Goal: Use online tool/utility: Utilize a website feature to perform a specific function

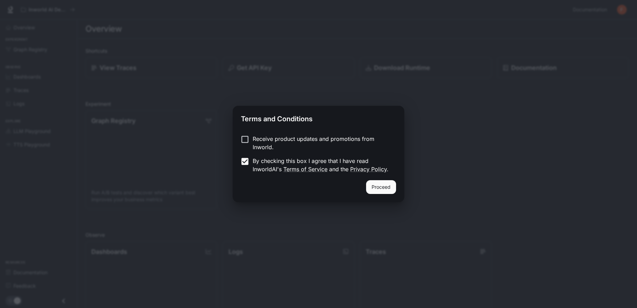
click at [385, 189] on button "Proceed" at bounding box center [381, 187] width 30 height 14
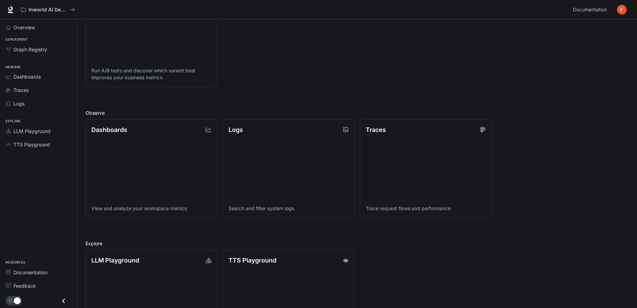
scroll to position [126, 0]
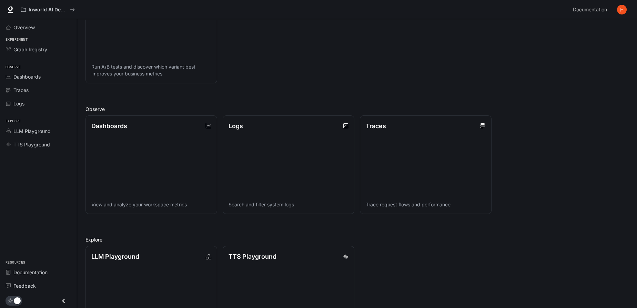
click at [38, 148] on link "TTS Playground" at bounding box center [38, 145] width 71 height 12
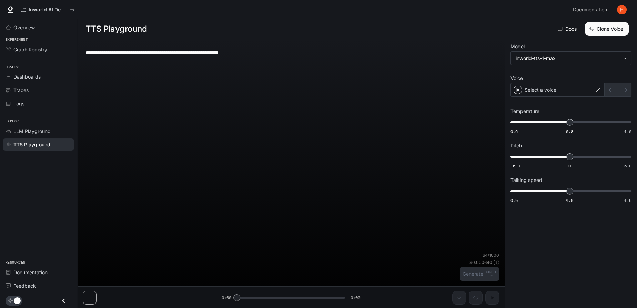
click at [40, 141] on span "TTS Playground" at bounding box center [31, 144] width 37 height 7
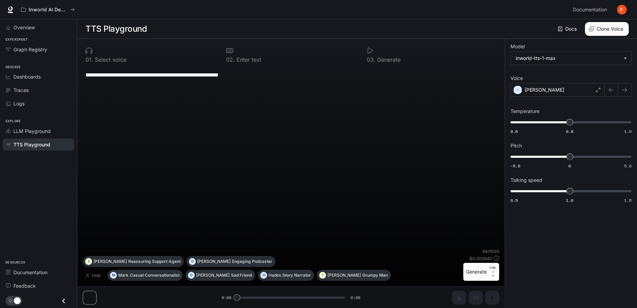
click at [492, 262] on div "$ 0.000640" at bounding box center [484, 259] width 30 height 6
click at [620, 55] on body "**********" at bounding box center [318, 154] width 637 height 309
click at [621, 58] on div at bounding box center [318, 154] width 637 height 308
click at [569, 32] on link "Docs" at bounding box center [567, 29] width 23 height 14
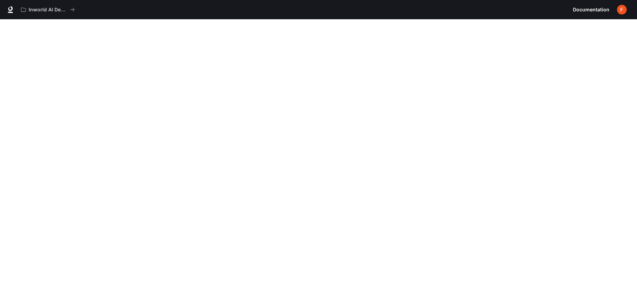
click at [589, 8] on span "Documentation" at bounding box center [591, 10] width 37 height 9
click at [63, 13] on button "Inworld AI Demos" at bounding box center [48, 10] width 60 height 14
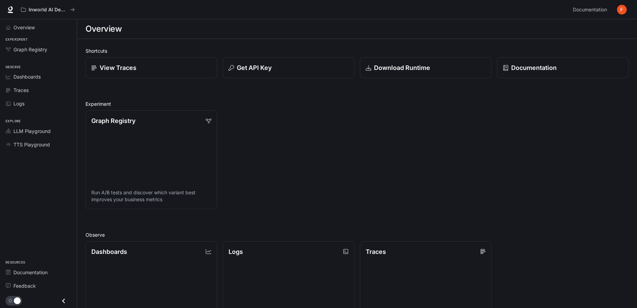
click at [39, 146] on span "TTS Playground" at bounding box center [31, 144] width 37 height 7
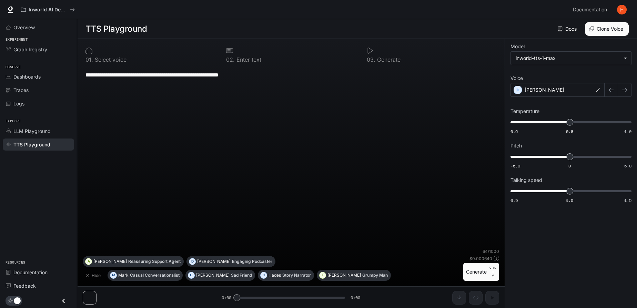
click at [183, 49] on div at bounding box center [150, 50] width 130 height 7
click at [518, 89] on icon "button" at bounding box center [518, 90] width 3 height 4
click at [594, 85] on div "[PERSON_NAME]" at bounding box center [557, 90] width 94 height 14
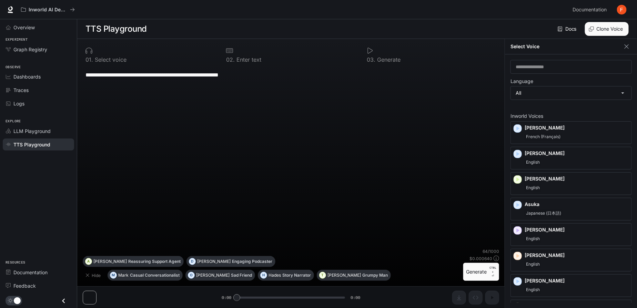
click at [598, 88] on body "**********" at bounding box center [318, 154] width 637 height 309
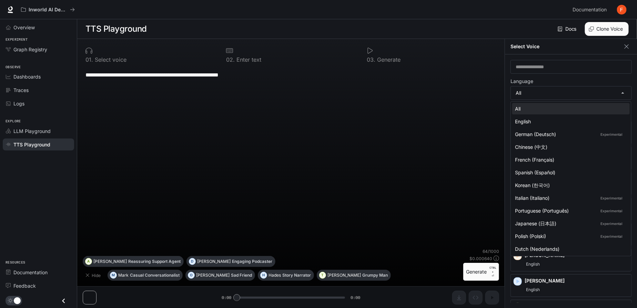
click at [609, 69] on div at bounding box center [318, 154] width 637 height 308
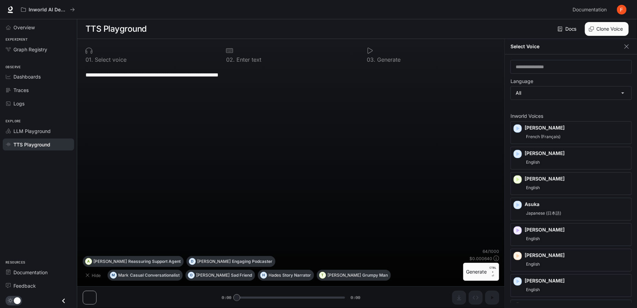
click at [609, 98] on body "**********" at bounding box center [318, 154] width 637 height 309
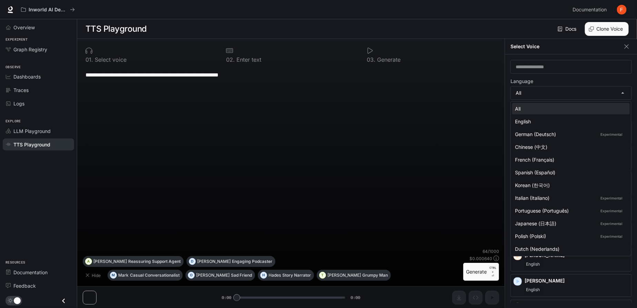
click at [587, 112] on li "All" at bounding box center [571, 108] width 118 height 11
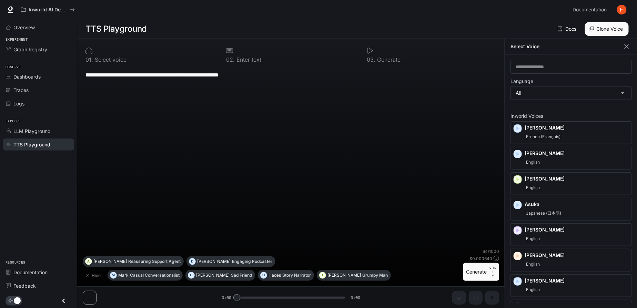
click at [605, 92] on body "**********" at bounding box center [318, 154] width 637 height 309
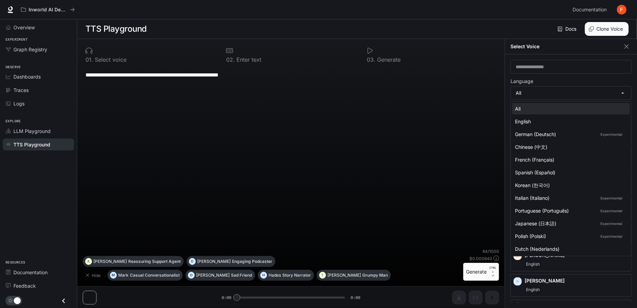
click at [549, 117] on li "English" at bounding box center [571, 121] width 118 height 11
type input "*****"
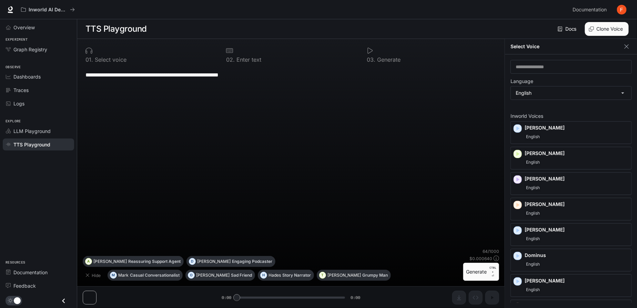
click at [516, 153] on icon "button" at bounding box center [517, 154] width 7 height 7
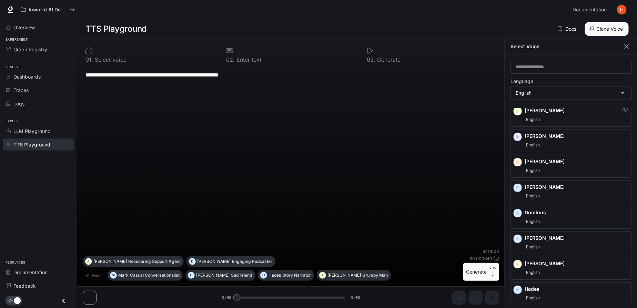
scroll to position [44, 0]
click at [514, 261] on icon "button" at bounding box center [517, 263] width 7 height 7
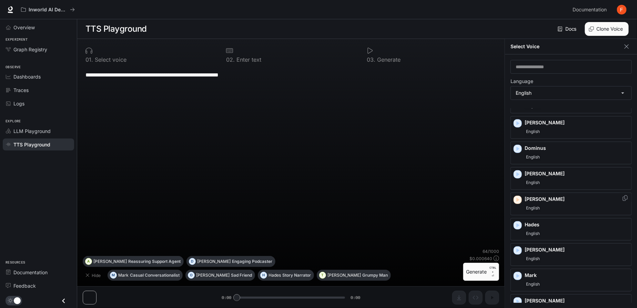
scroll to position [110, 0]
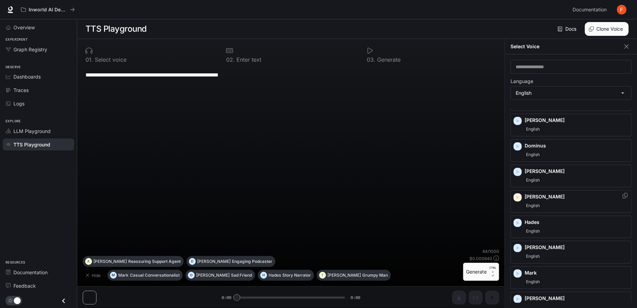
click at [516, 245] on icon "button" at bounding box center [517, 248] width 7 height 7
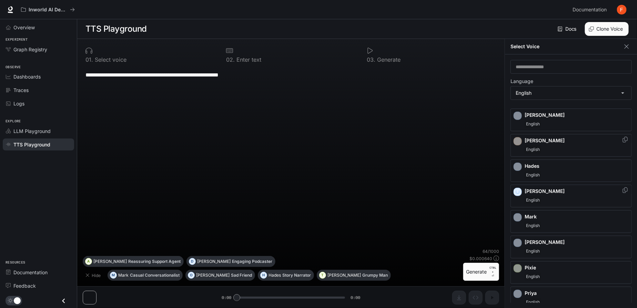
scroll to position [166, 0]
click at [517, 266] on icon "button" at bounding box center [518, 268] width 3 height 4
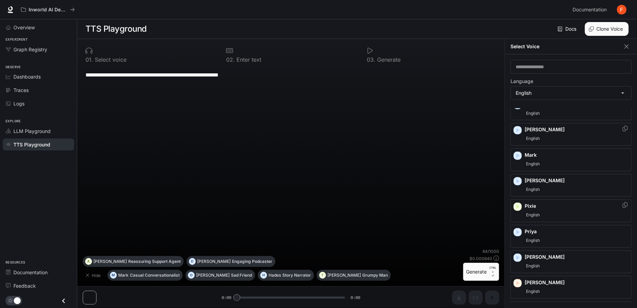
scroll to position [229, 0]
click at [516, 228] on icon "button" at bounding box center [517, 231] width 7 height 7
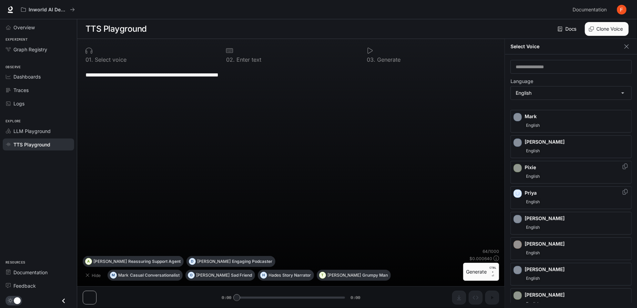
scroll to position [275, 0]
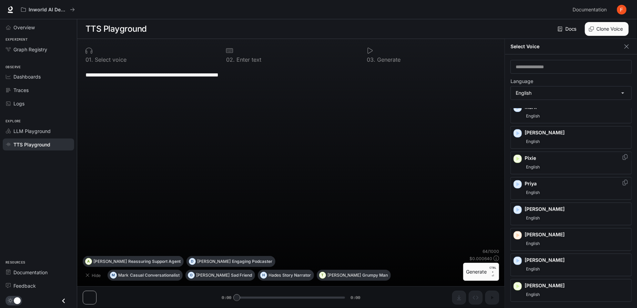
click at [516, 232] on icon "button" at bounding box center [517, 235] width 7 height 7
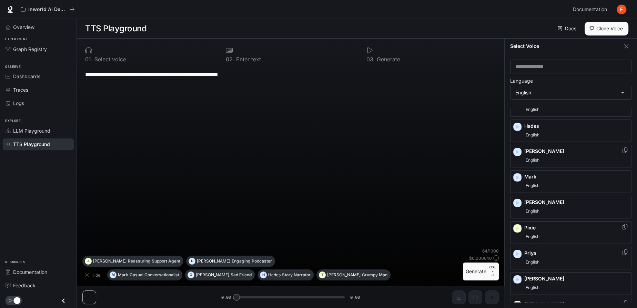
scroll to position [0, 0]
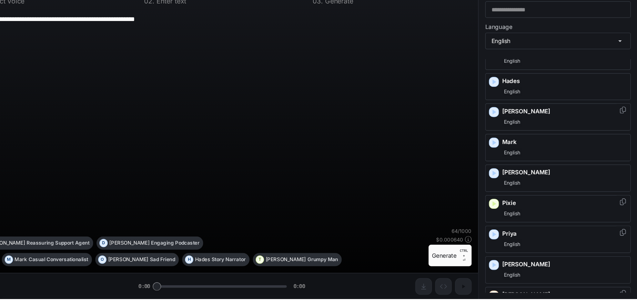
click at [543, 290] on div "[PERSON_NAME]" at bounding box center [570, 284] width 121 height 23
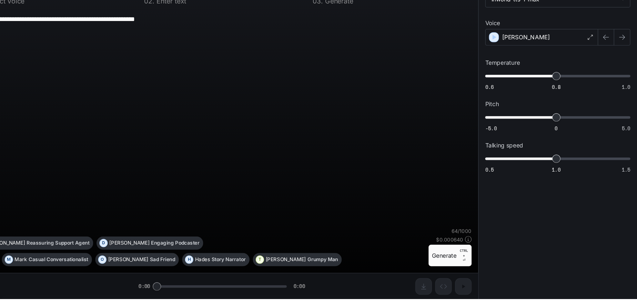
click at [532, 304] on div "**********" at bounding box center [571, 174] width 132 height 270
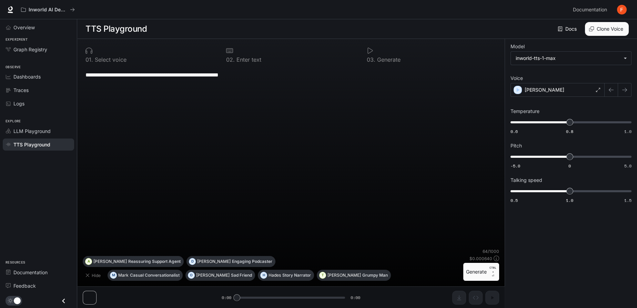
click at [598, 88] on icon at bounding box center [598, 90] width 4 height 4
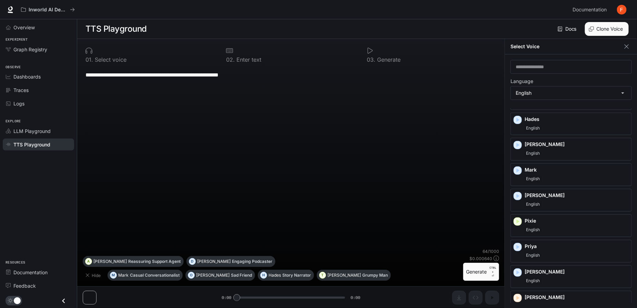
scroll to position [213, 0]
click at [535, 302] on span "English" at bounding box center [533, 306] width 17 height 8
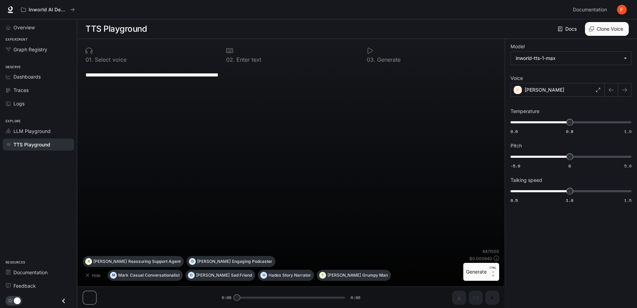
scroll to position [0, 0]
click at [343, 82] on div "**********" at bounding box center [290, 75] width 411 height 17
click at [409, 77] on textarea "**********" at bounding box center [290, 75] width 411 height 8
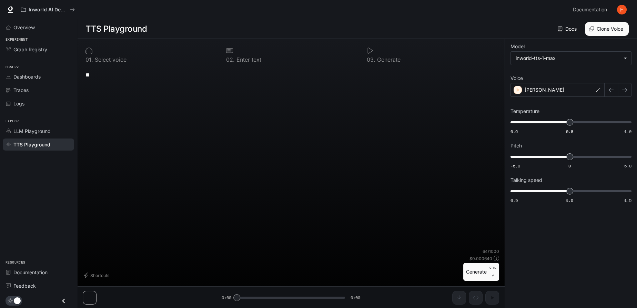
type textarea "*"
click at [417, 110] on div "* ​" at bounding box center [291, 158] width 416 height 182
click at [93, 308] on div "0 1 . Select voice 0 2 . Enter text 0 3 . Generate * ​ Shortcuts 0 / 1000 $ 0.0…" at bounding box center [290, 174] width 427 height 270
click at [91, 308] on div "0 1 . Select voice 0 2 . Enter text 0 3 . Generate * ​ Shortcuts 0 / 1000 $ 0.0…" at bounding box center [290, 174] width 427 height 270
click at [569, 29] on link "Docs" at bounding box center [567, 29] width 23 height 14
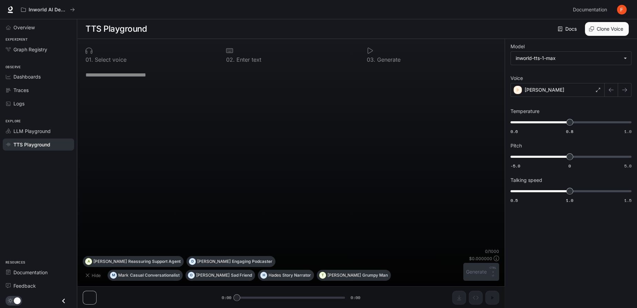
click at [88, 281] on button "Hide" at bounding box center [94, 275] width 22 height 11
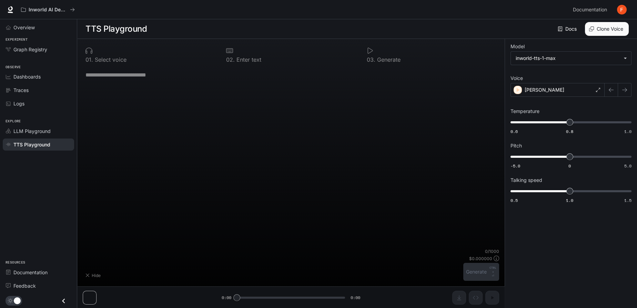
click at [88, 281] on button "Hide" at bounding box center [94, 275] width 22 height 11
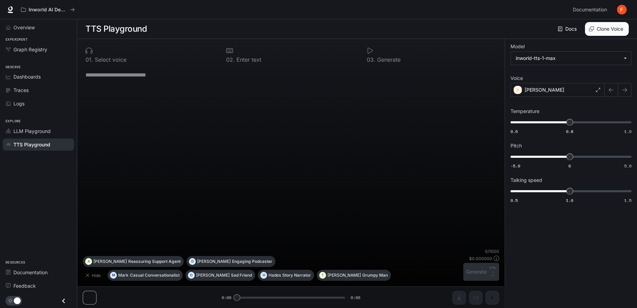
click at [93, 281] on button "Hide" at bounding box center [94, 275] width 22 height 11
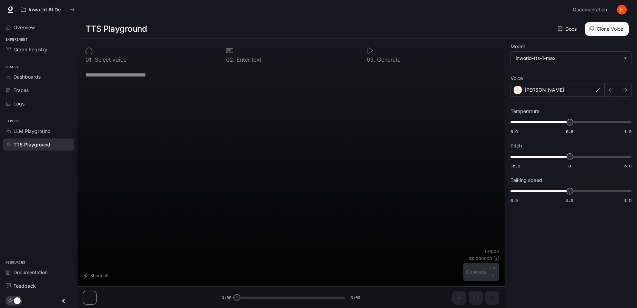
click at [87, 308] on div "0 1 . Select voice 0 2 . Enter text 0 3 . Generate * ​ Shortcuts 0 / 1000 $ 0.0…" at bounding box center [290, 174] width 427 height 270
click at [92, 308] on div "0 1 . Select voice 0 2 . Enter text 0 3 . Generate * ​ Shortcuts 0 / 1000 $ 0.0…" at bounding box center [290, 174] width 427 height 270
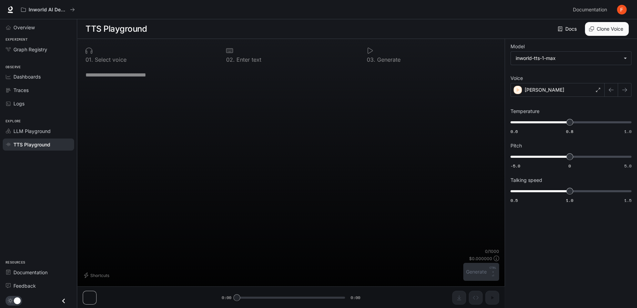
click at [488, 281] on div "0 / 1000 $ 0.000000 Generate CTRL + ⏎" at bounding box center [481, 265] width 36 height 32
click at [388, 239] on div "* ​" at bounding box center [291, 158] width 416 height 182
click at [221, 93] on div "* ​" at bounding box center [291, 158] width 416 height 182
click at [146, 78] on textarea at bounding box center [290, 75] width 411 height 8
click at [243, 53] on div at bounding box center [291, 50] width 130 height 7
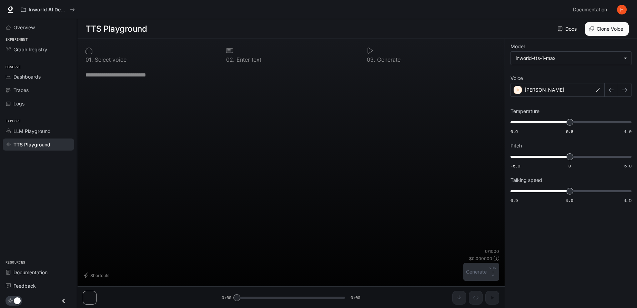
click at [213, 71] on textarea at bounding box center [290, 75] width 411 height 8
click at [379, 113] on div "* ​" at bounding box center [291, 158] width 416 height 182
